Goal: Task Accomplishment & Management: Manage account settings

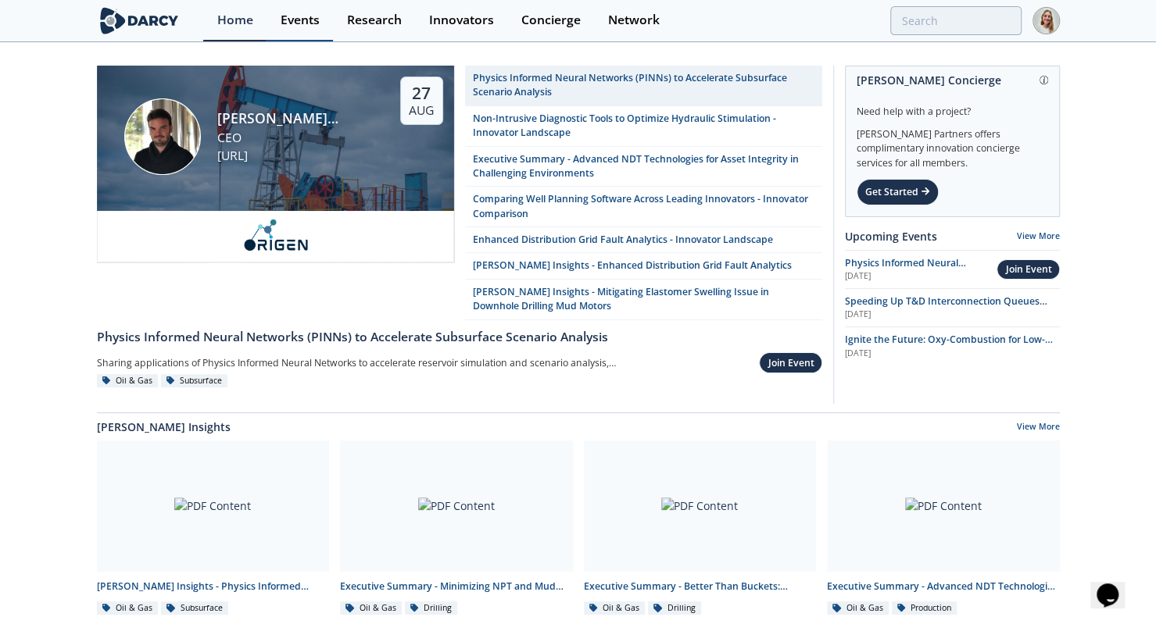
click at [288, 23] on div "Events" at bounding box center [300, 20] width 39 height 13
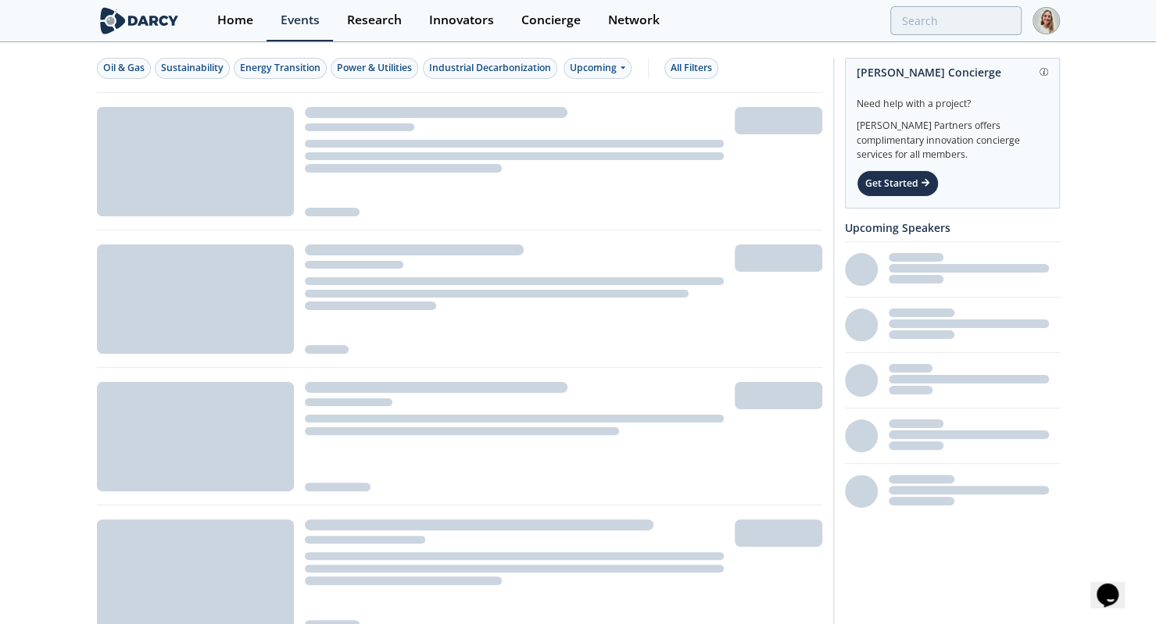
click at [164, 24] on img at bounding box center [139, 20] width 85 height 27
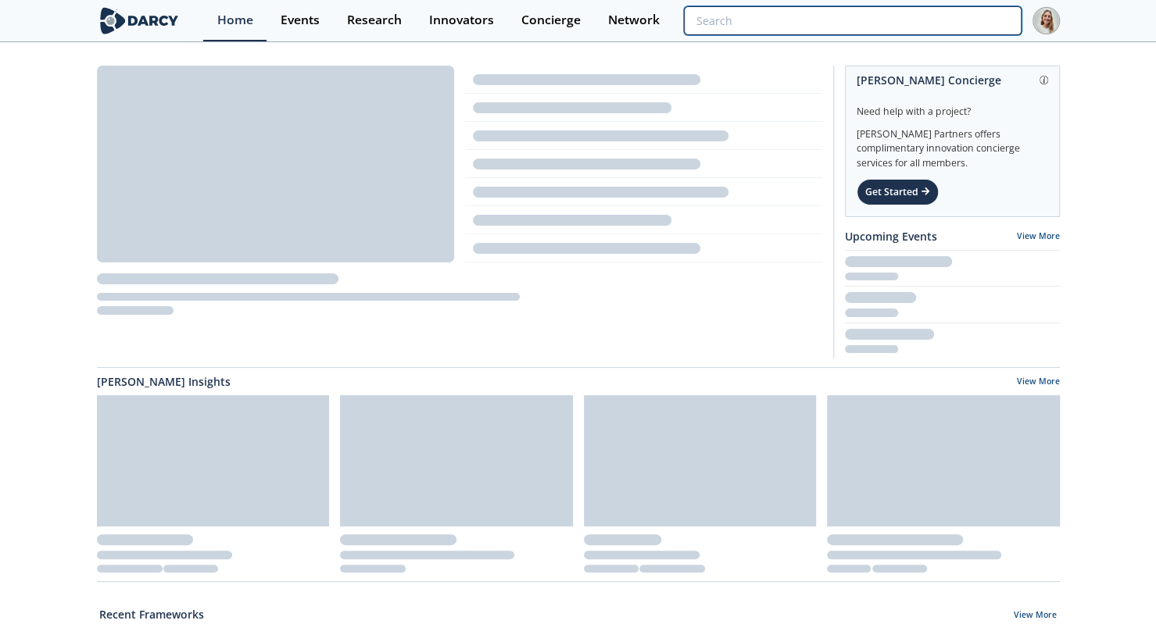
click at [935, 18] on input "search" at bounding box center [852, 20] width 337 height 29
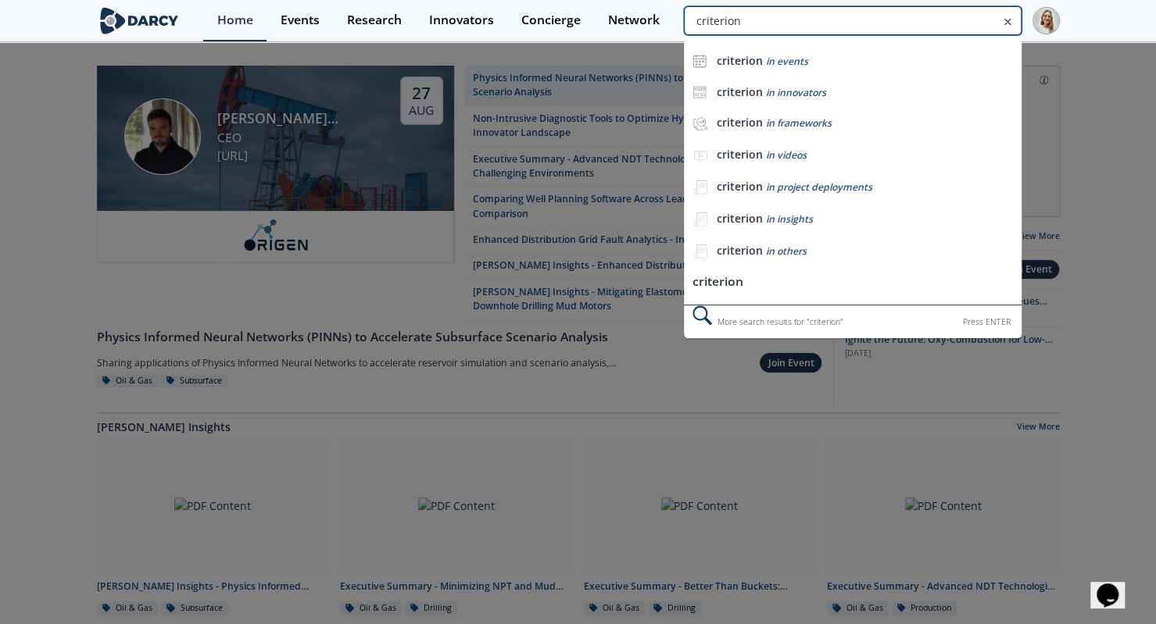
type input "criterion"
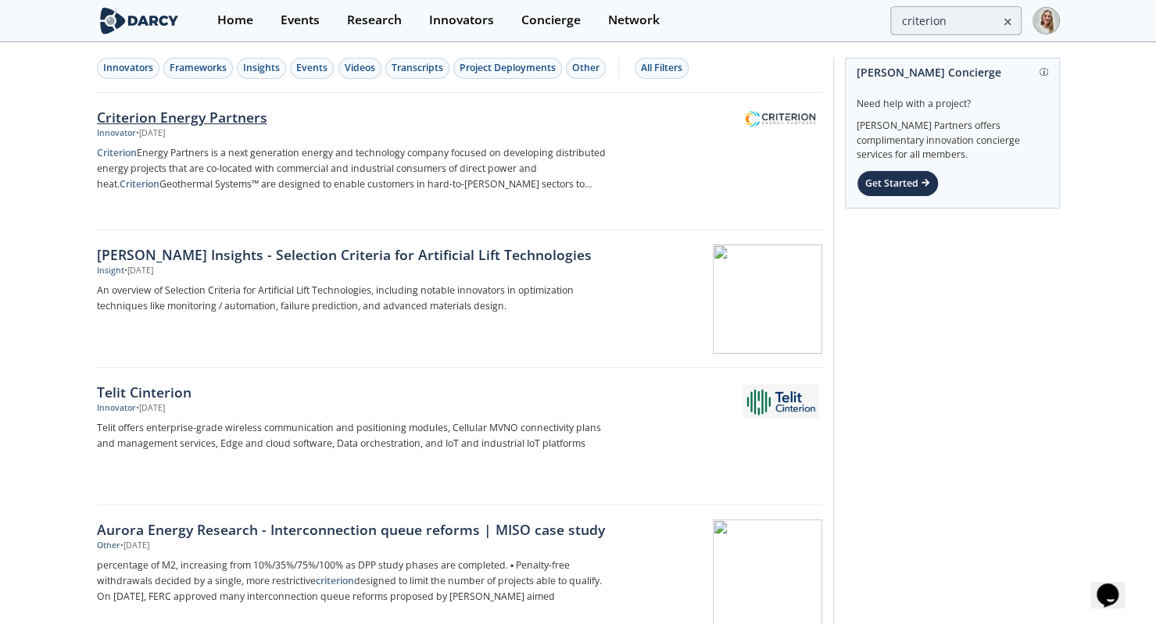
click at [212, 113] on div "Criterion Energy Partners" at bounding box center [355, 117] width 517 height 20
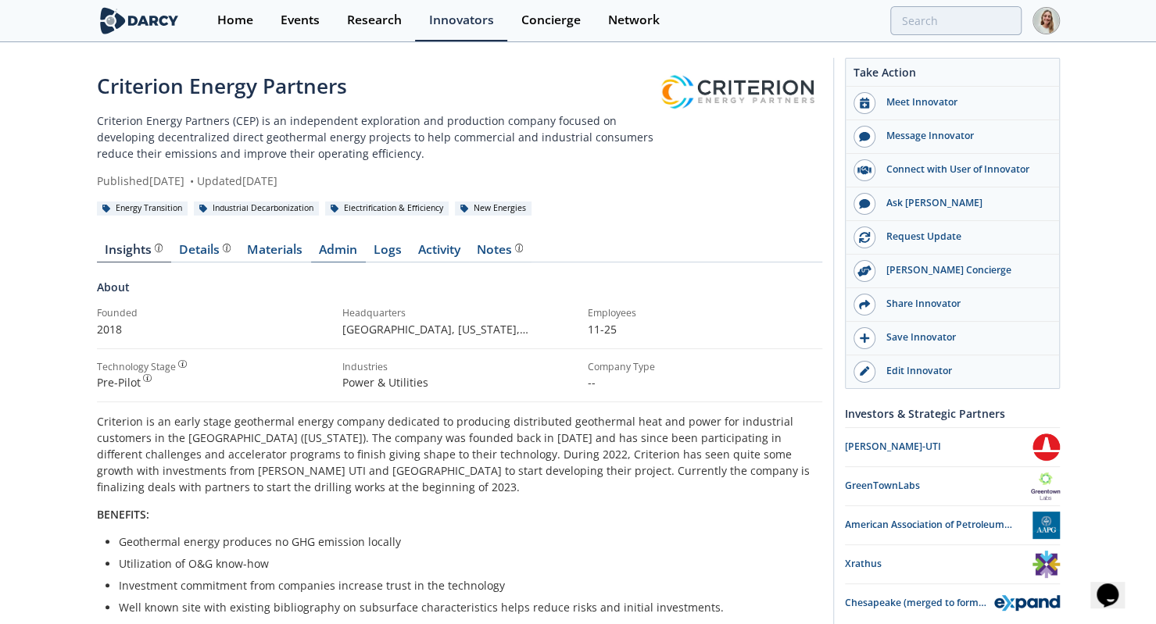
click at [334, 254] on link "Admin" at bounding box center [338, 253] width 55 height 19
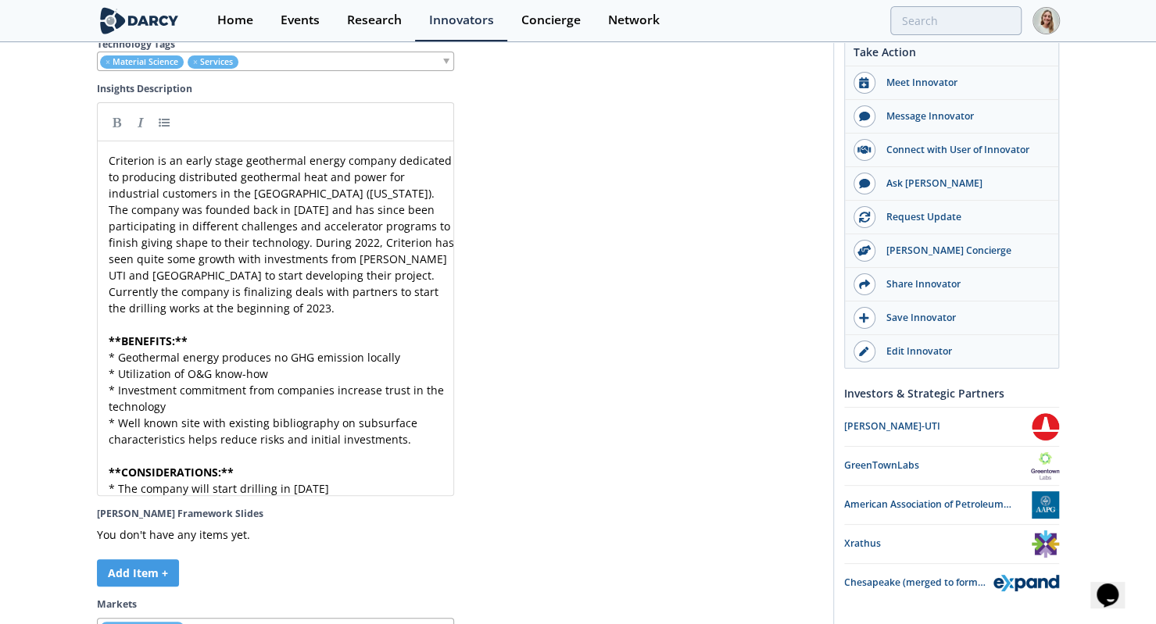
scroll to position [4650, 0]
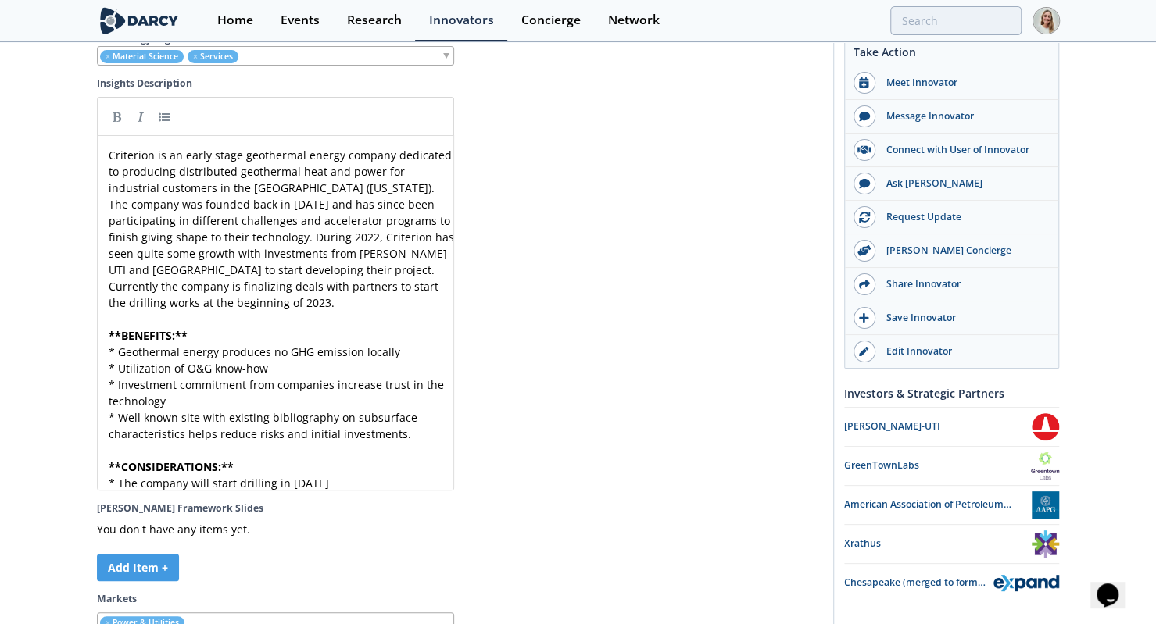
click at [106, 147] on pre "Criterion is an early stage geothermal energy company dedicated to producing di…" at bounding box center [281, 229] width 352 height 164
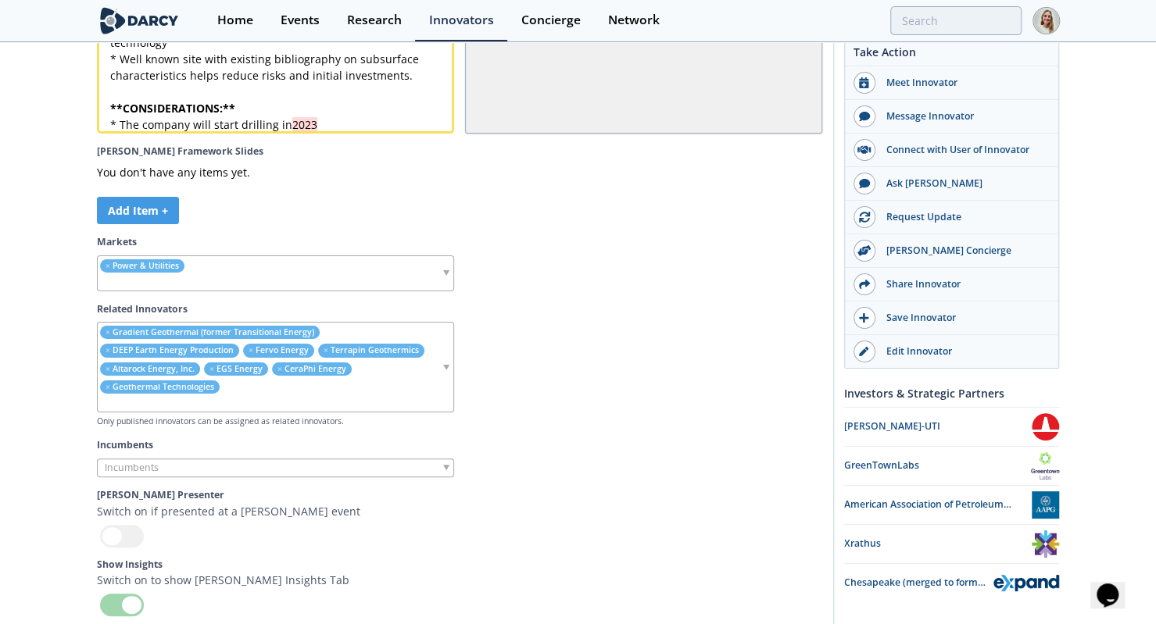
scroll to position [5523, 0]
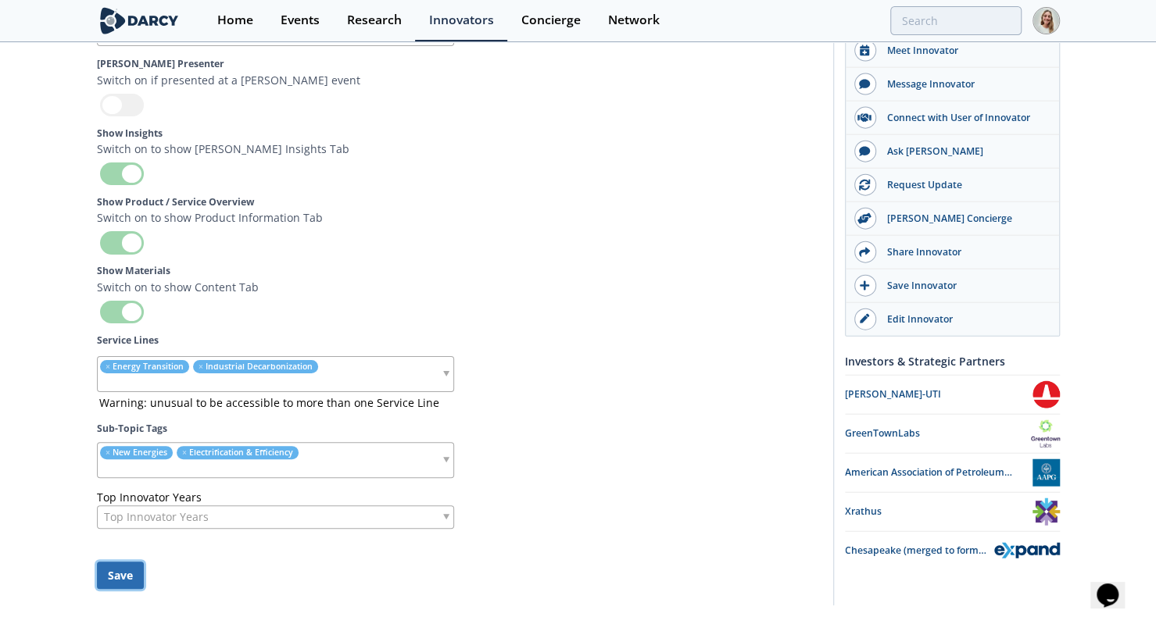
click at [132, 562] on button "Save" at bounding box center [120, 575] width 47 height 27
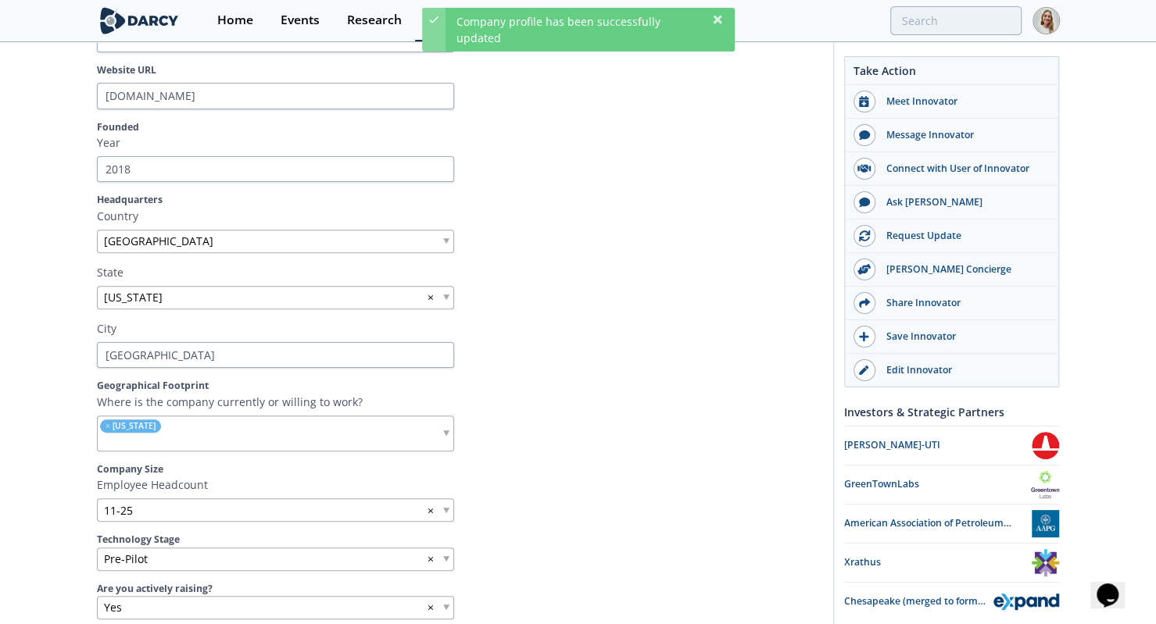
scroll to position [0, 0]
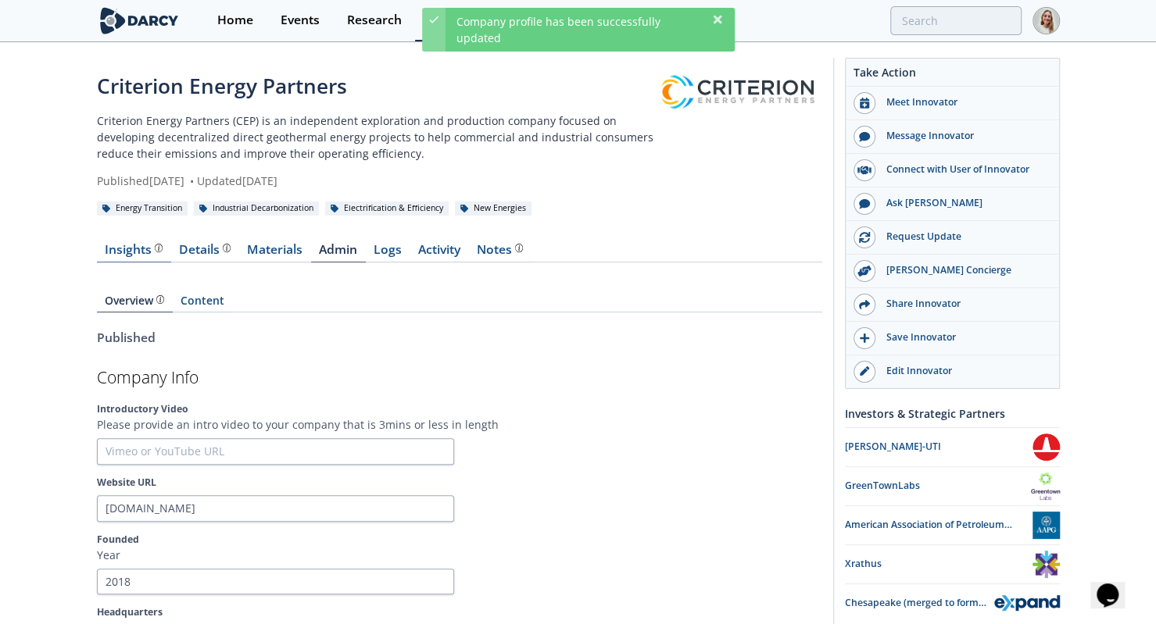
click at [120, 249] on div "Insights" at bounding box center [134, 250] width 58 height 13
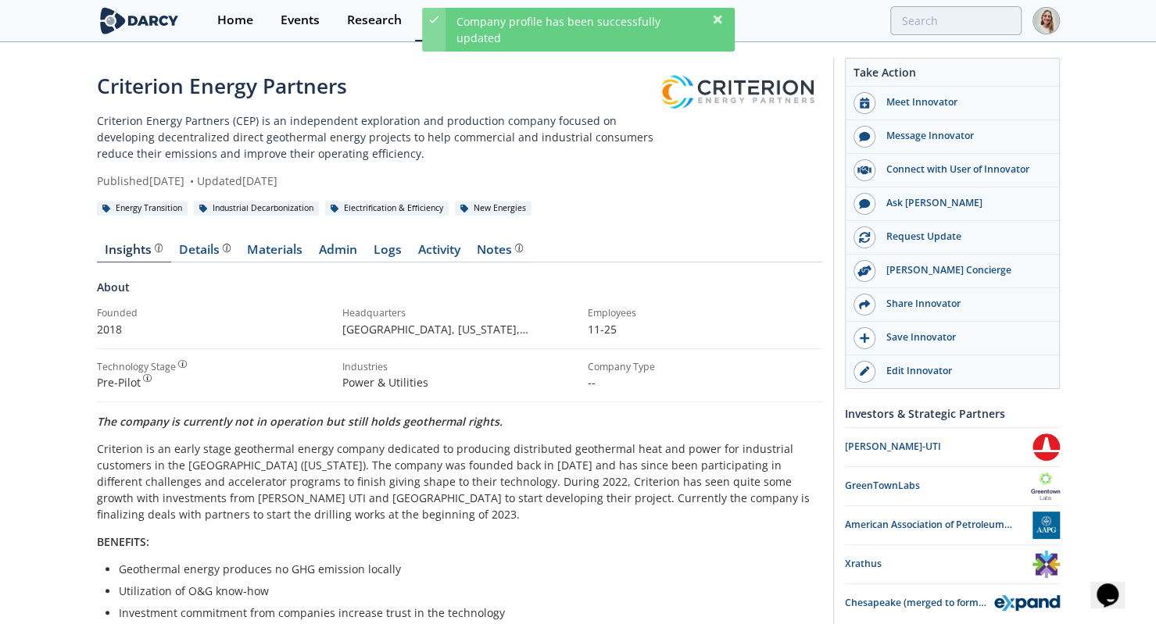
click at [46, 179] on div "Criterion Energy Partners Criterion Energy Partners (CEP) is an independent exp…" at bounding box center [578, 551] width 1156 height 1015
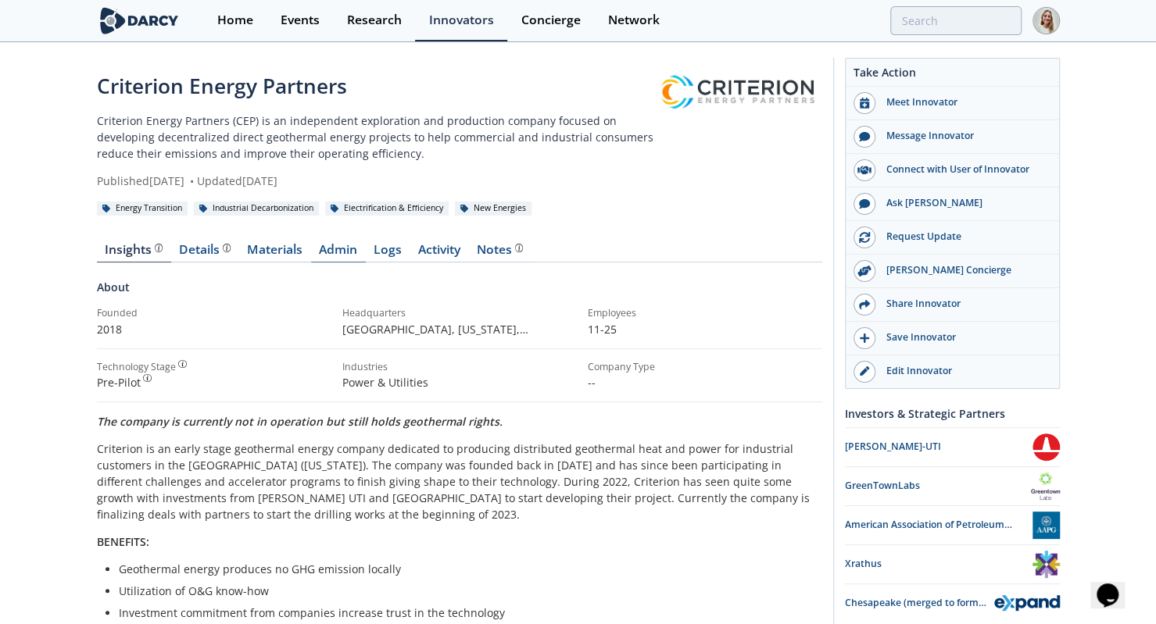
click at [348, 249] on link "Admin" at bounding box center [338, 253] width 55 height 19
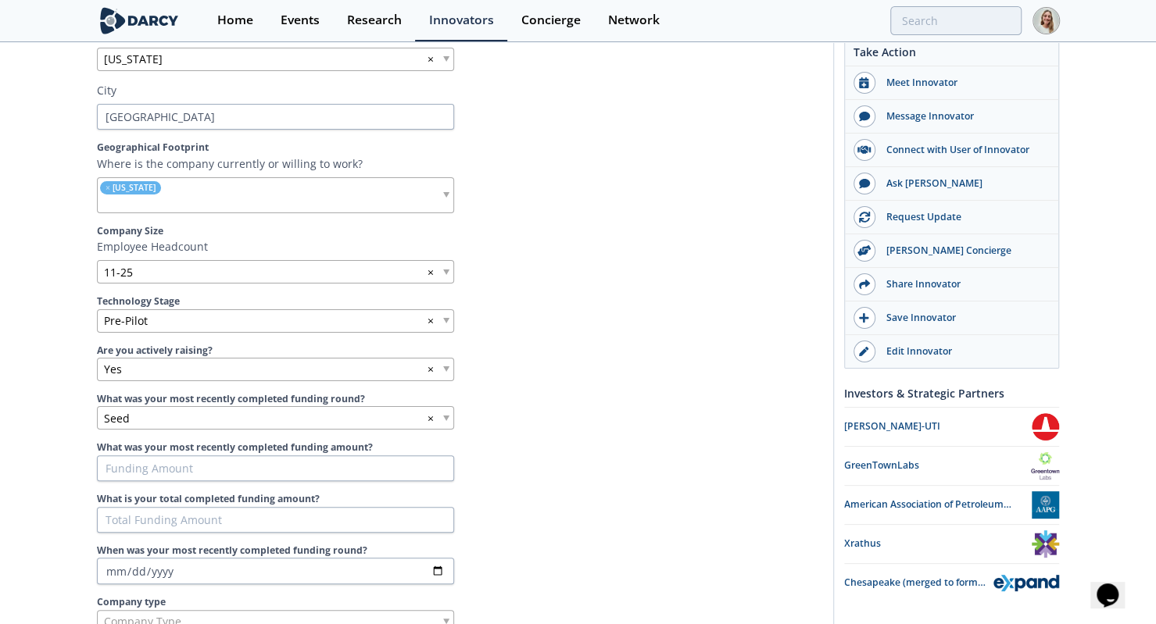
scroll to position [717, 0]
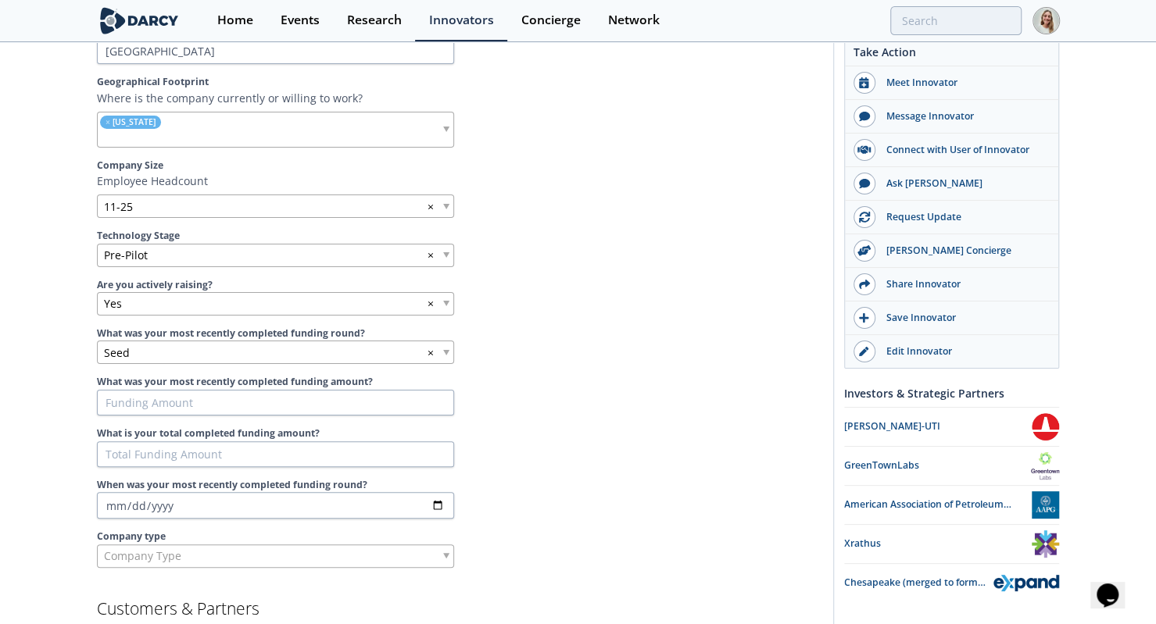
click at [381, 201] on div "11-25 ×" at bounding box center [275, 206] width 357 height 23
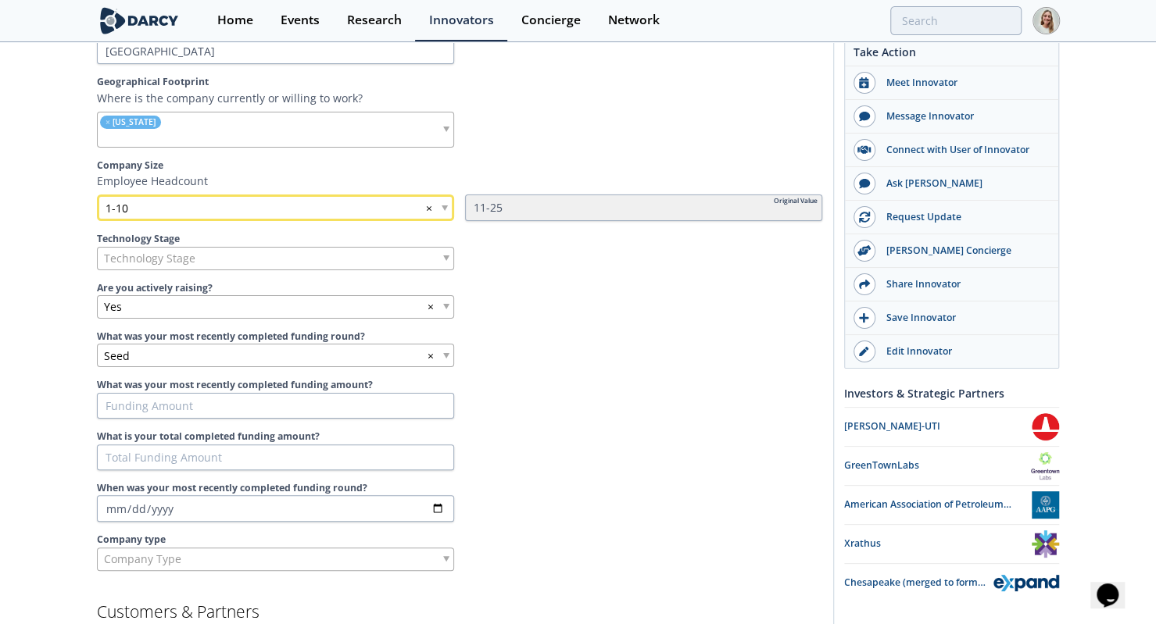
click at [530, 313] on section "Company Info Introductory Video Please provide an intro video to your company t…" at bounding box center [459, 112] width 725 height 918
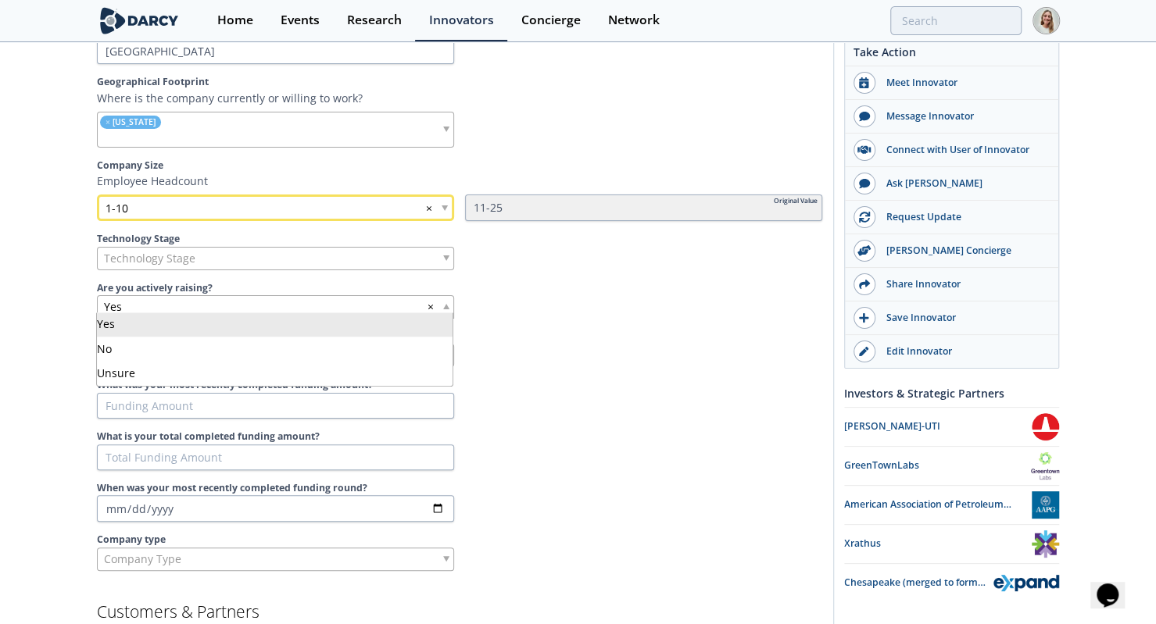
click at [452, 301] on div "Yes ×" at bounding box center [275, 306] width 357 height 23
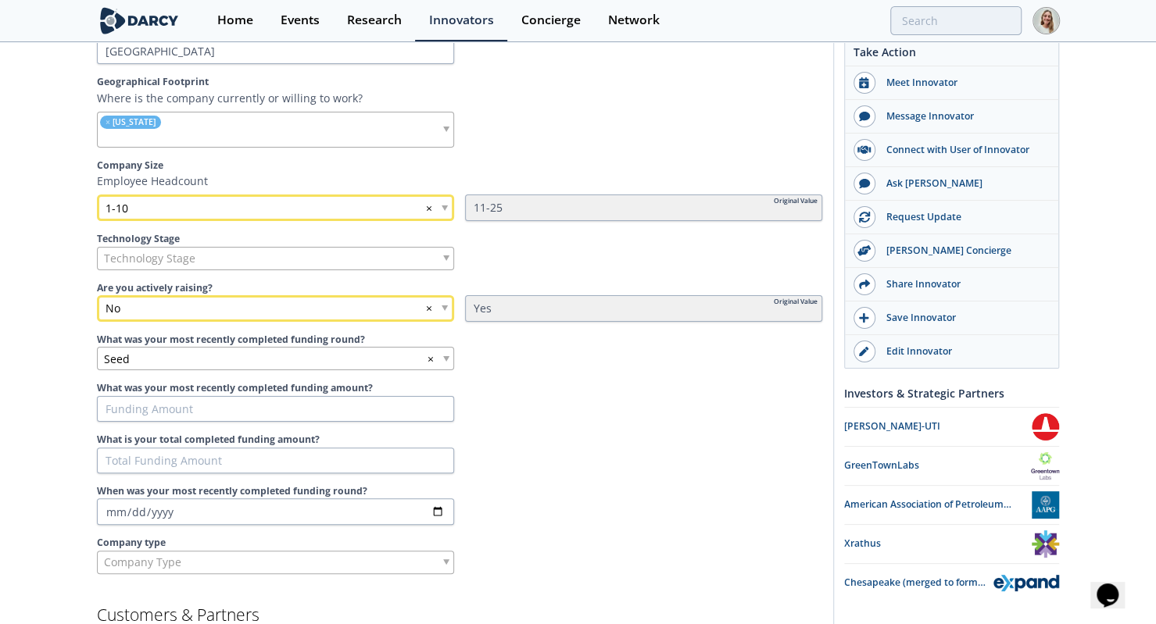
click at [528, 397] on div at bounding box center [643, 409] width 357 height 27
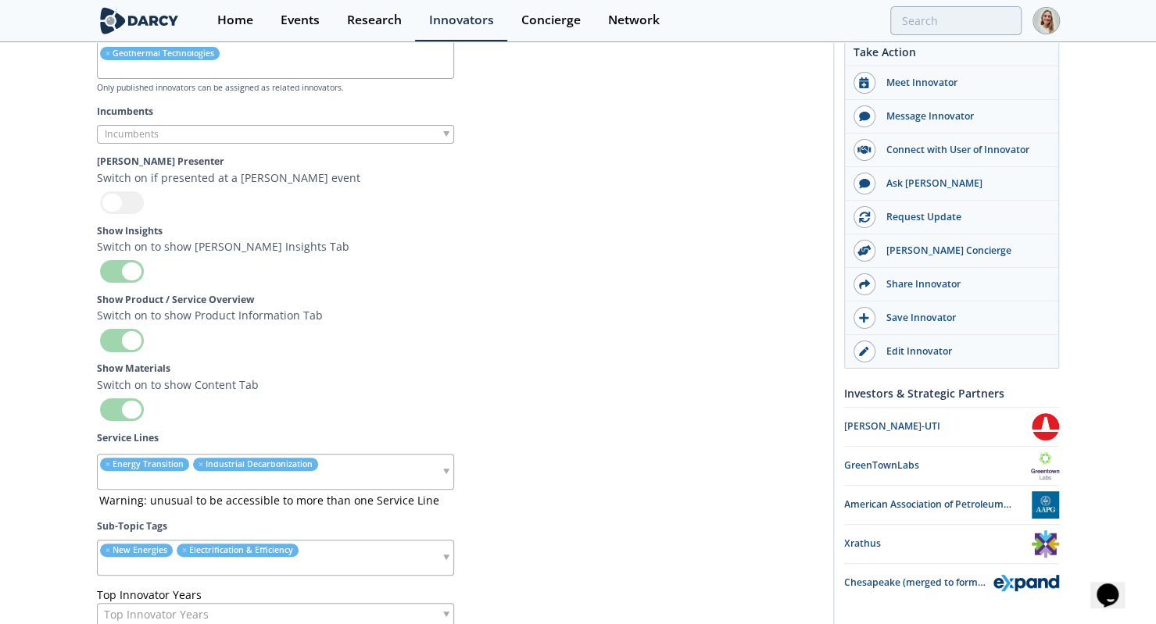
scroll to position [5526, 0]
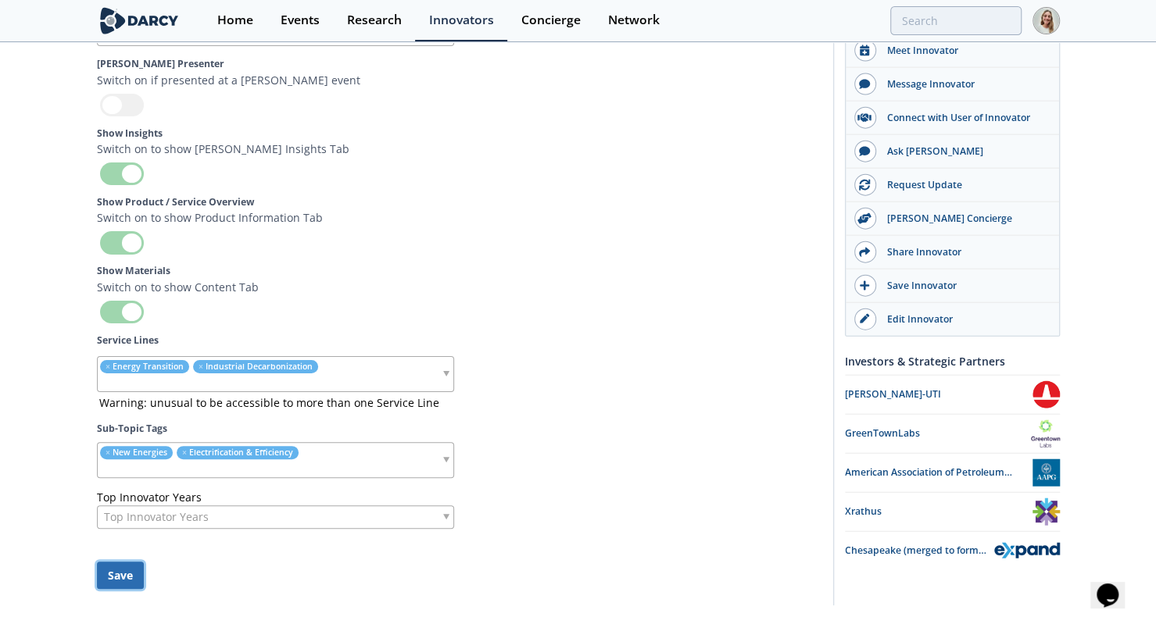
click at [101, 562] on button "Save" at bounding box center [120, 575] width 47 height 27
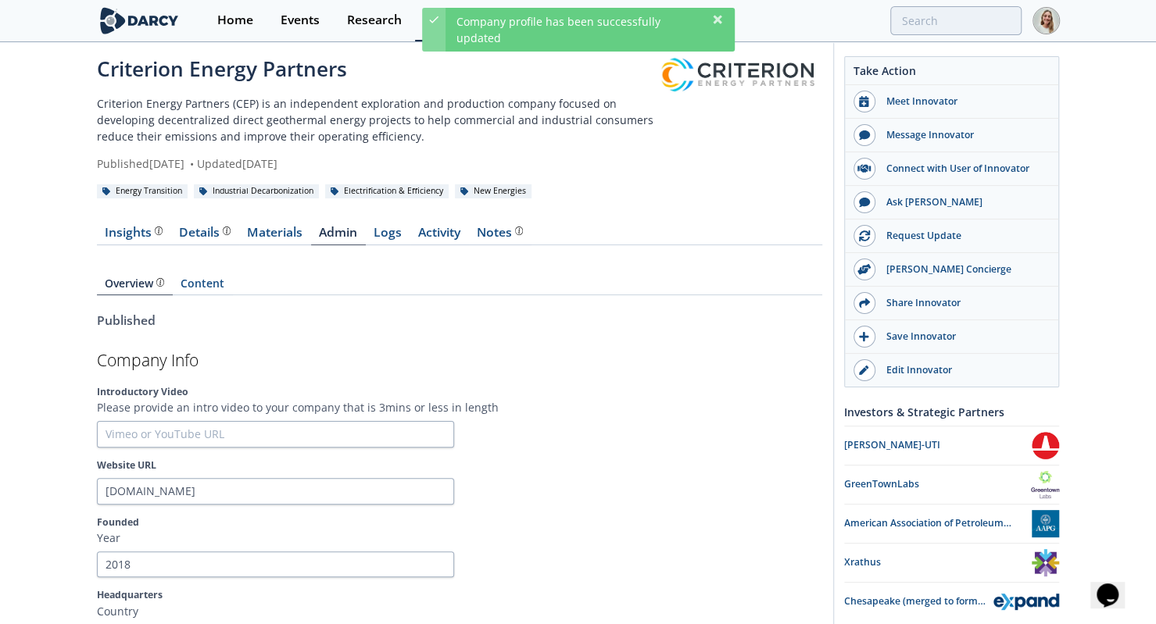
scroll to position [0, 0]
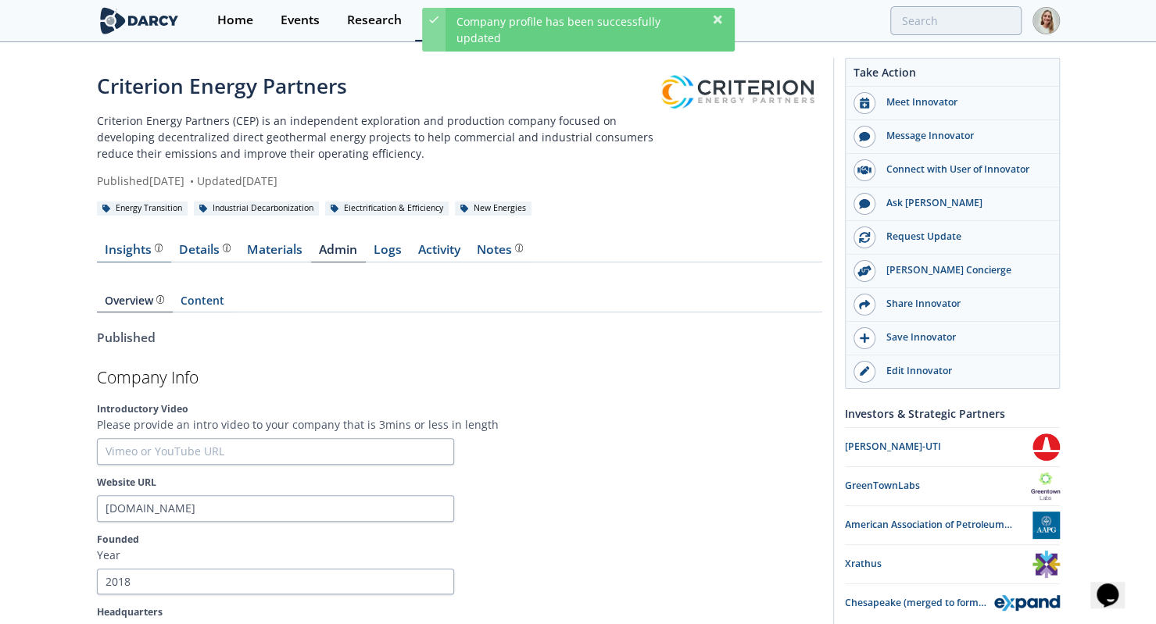
click at [121, 249] on div "Insights" at bounding box center [134, 250] width 58 height 13
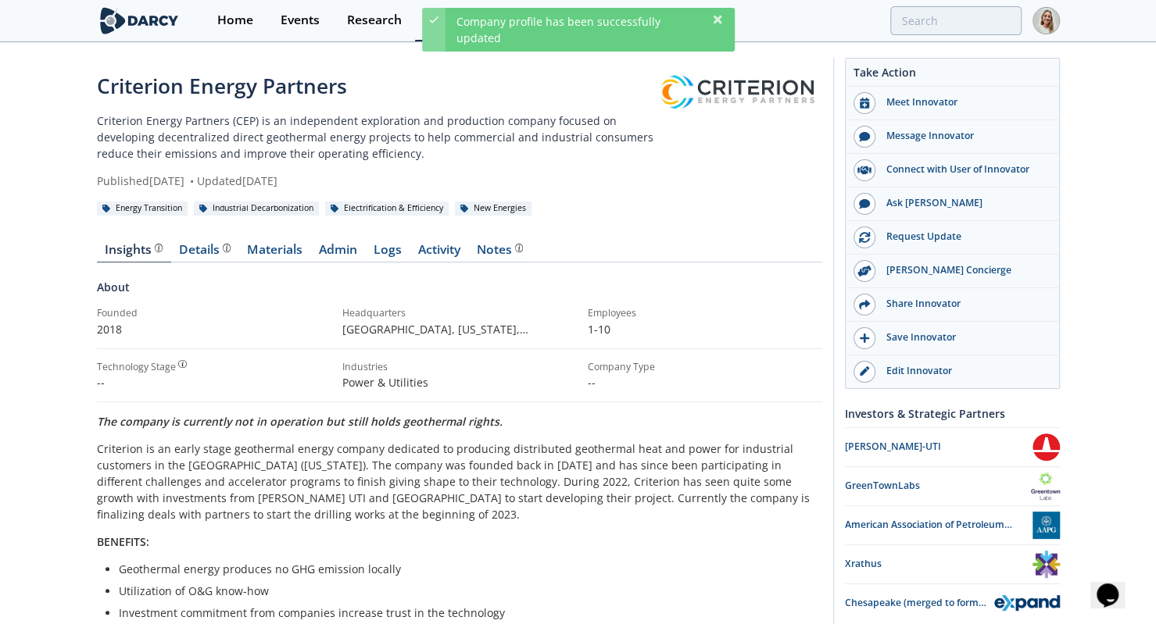
click at [65, 182] on div "Criterion Energy Partners Criterion Energy Partners (CEP) is an independent exp…" at bounding box center [578, 551] width 1156 height 1015
